Goal: Find specific page/section: Find specific page/section

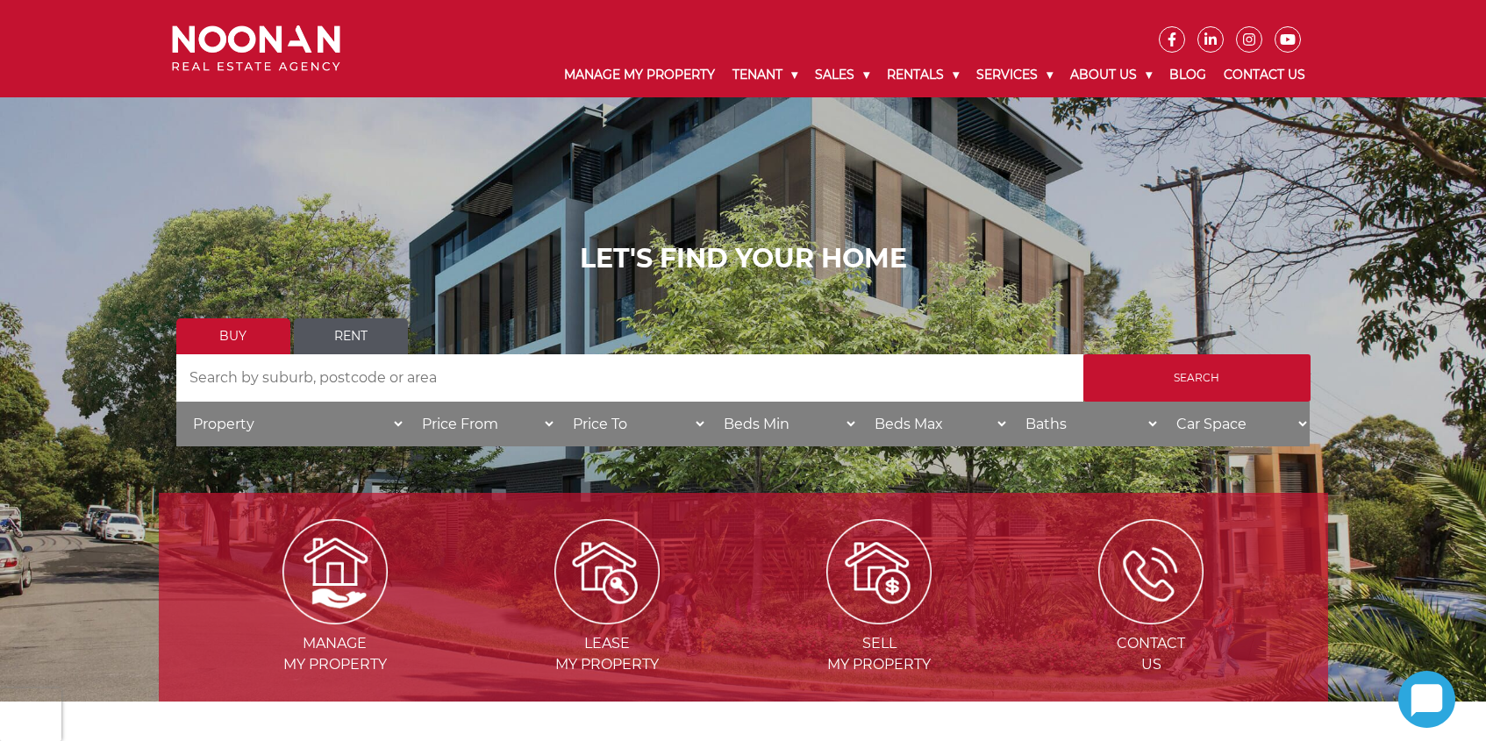
click at [354, 335] on link "Rent" at bounding box center [351, 336] width 114 height 36
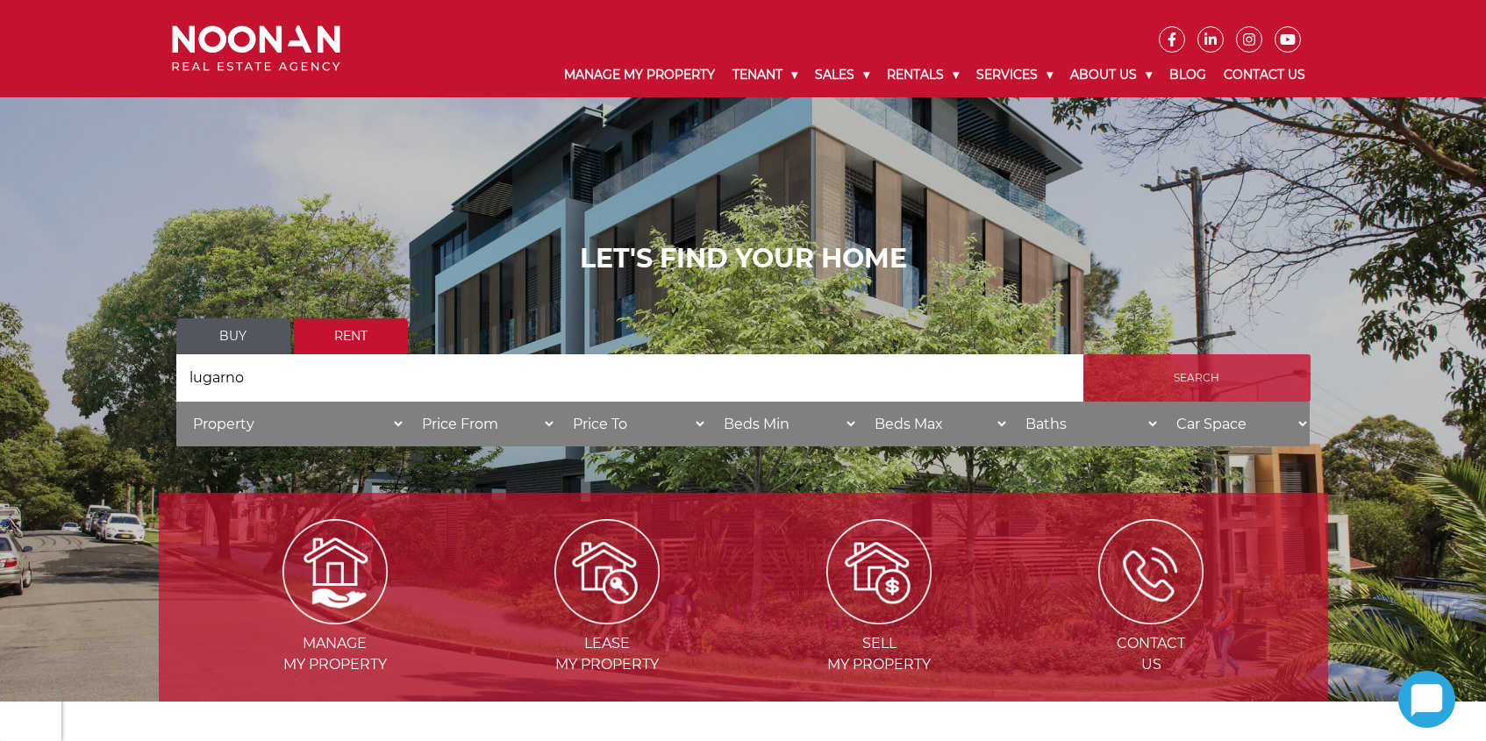
type input "lugarno"
click at [1161, 373] on input "Search" at bounding box center [1196, 377] width 227 height 47
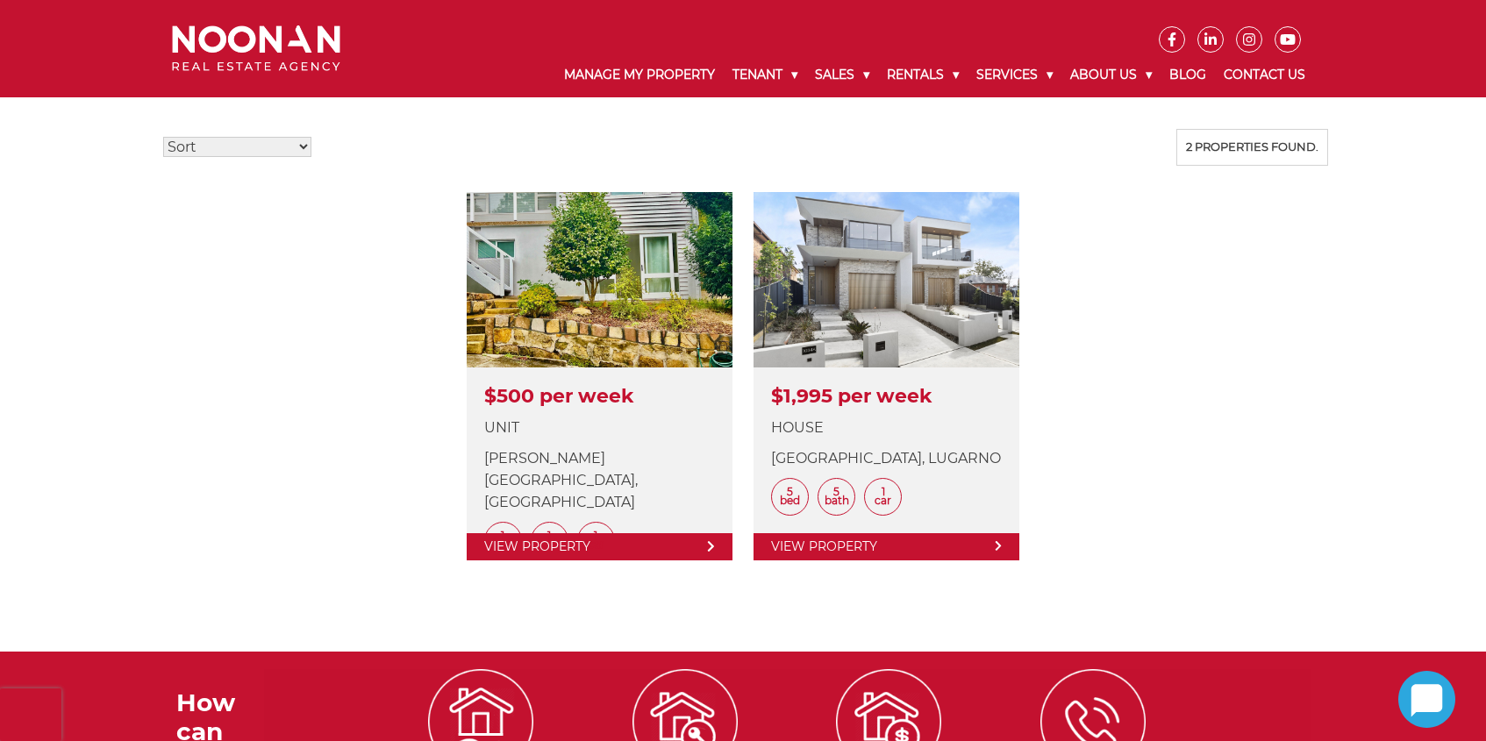
scroll to position [461, 0]
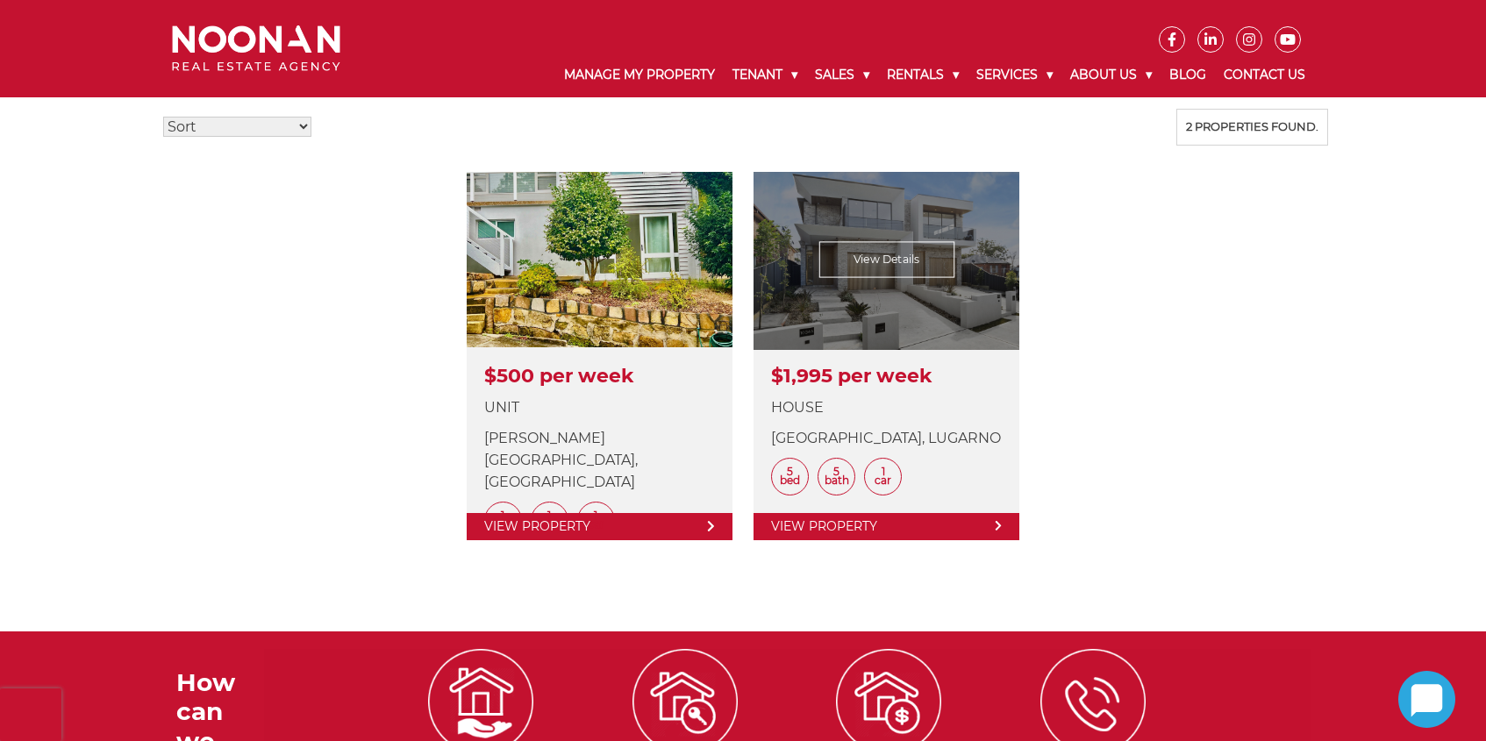
click at [862, 362] on link at bounding box center [887, 356] width 266 height 368
